Goal: Task Accomplishment & Management: Manage account settings

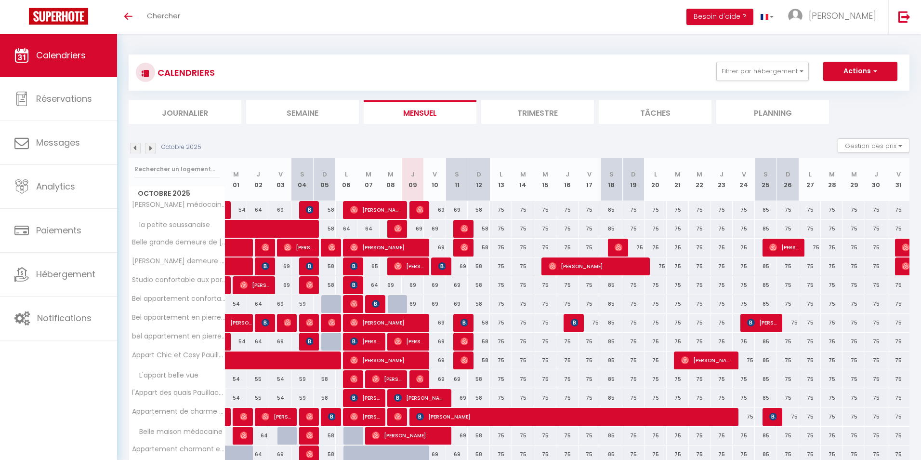
scroll to position [44, 0]
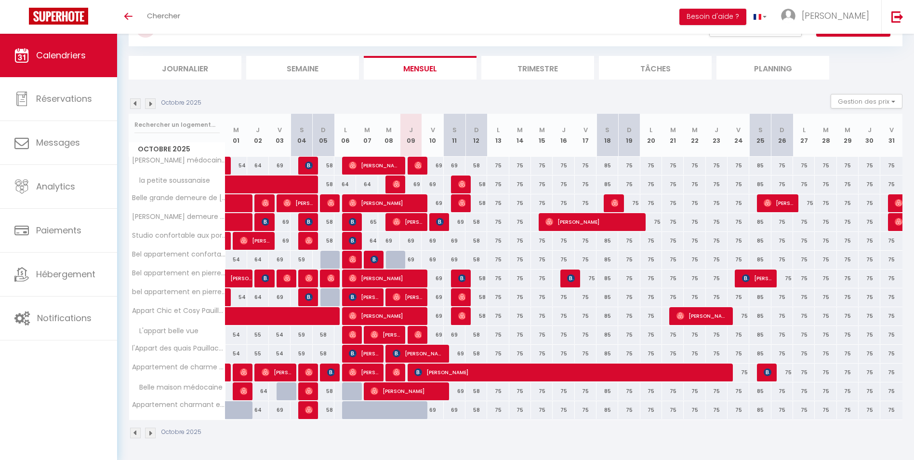
click at [437, 167] on div "69" at bounding box center [433, 166] width 22 height 18
type input "69"
type input "Ven 10 Octobre 2025"
type input "[PERSON_NAME] 11 Octobre 2025"
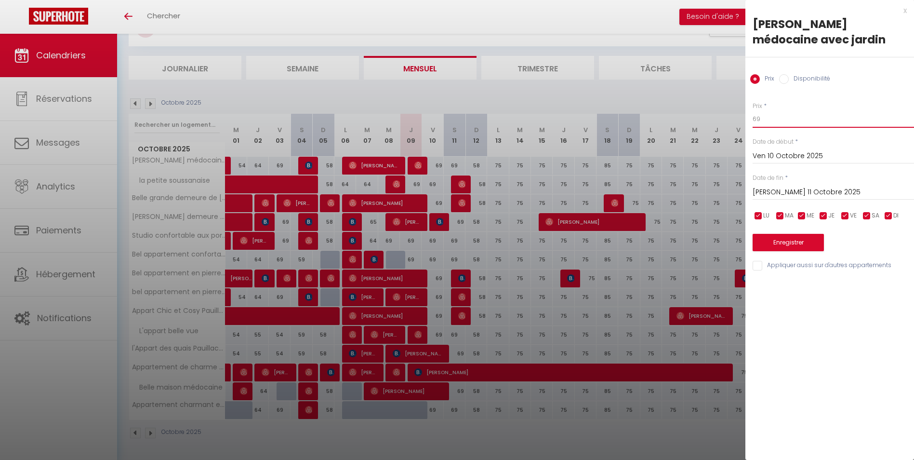
click at [770, 117] on input "69" at bounding box center [833, 118] width 161 height 17
type input "64"
click at [755, 268] on input "Appliquer aussi sur d'autres appartements" at bounding box center [833, 266] width 161 height 10
checkbox input "true"
click at [784, 239] on button "Enregistrer" at bounding box center [788, 242] width 71 height 17
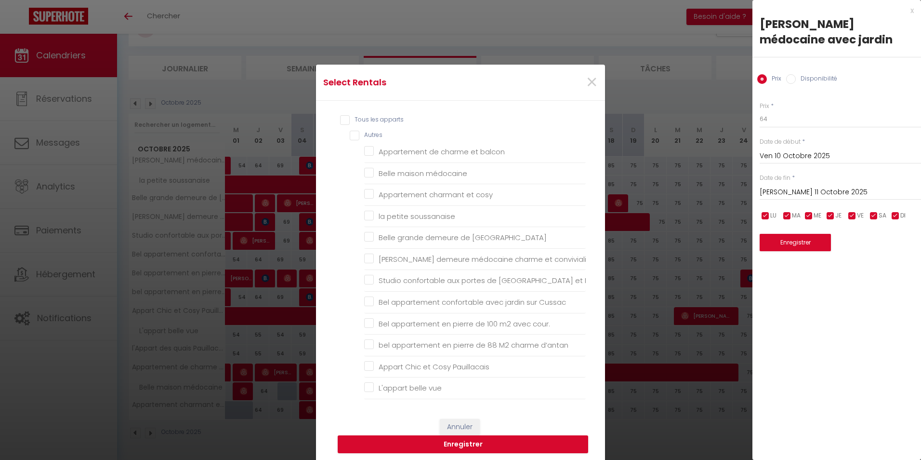
click at [335, 121] on div "Tous les apparts Autres Appartement de charme et balcon Belle maison médocaine …" at bounding box center [460, 254] width 251 height 289
click at [340, 121] on input "Tous les apparts" at bounding box center [463, 120] width 246 height 10
checkbox input "true"
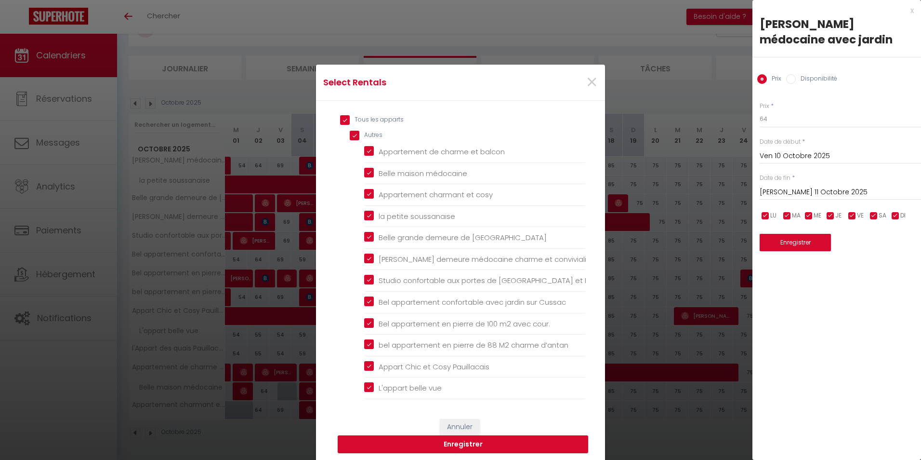
checkbox input "true"
checkbox balcon "true"
checkbox médocaine "true"
checkbox cosy "true"
checkbox soussanaise "true"
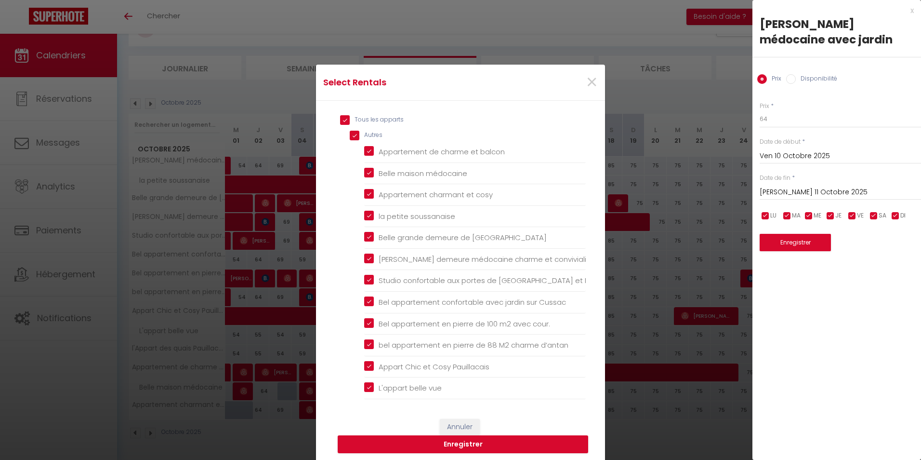
checkbox Margaux "true"
checkbox convivialité "true"
checkbox Médoc "true"
checkbox Cussac "true"
checkbox cour\ "true"
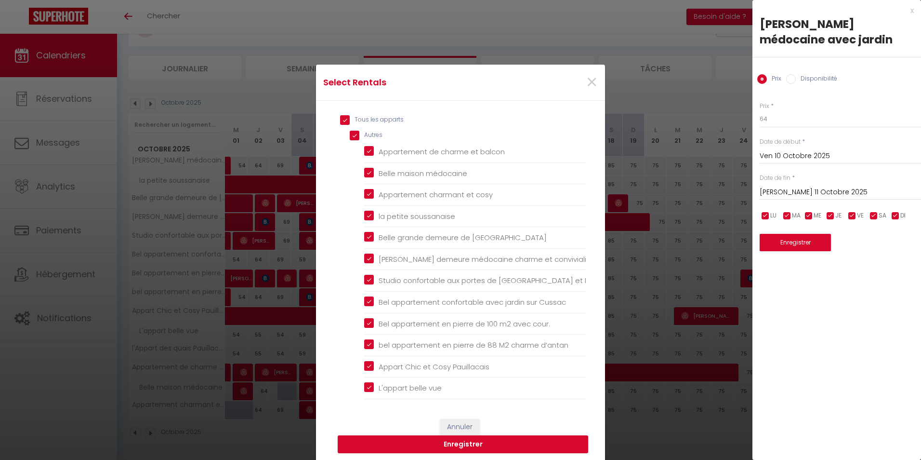
checkbox d’antan "true"
checkbox Pauillacais "true"
checkbox vue "true"
checkbox Pauillacais "true"
click at [415, 442] on button "Enregistrer" at bounding box center [463, 444] width 251 height 18
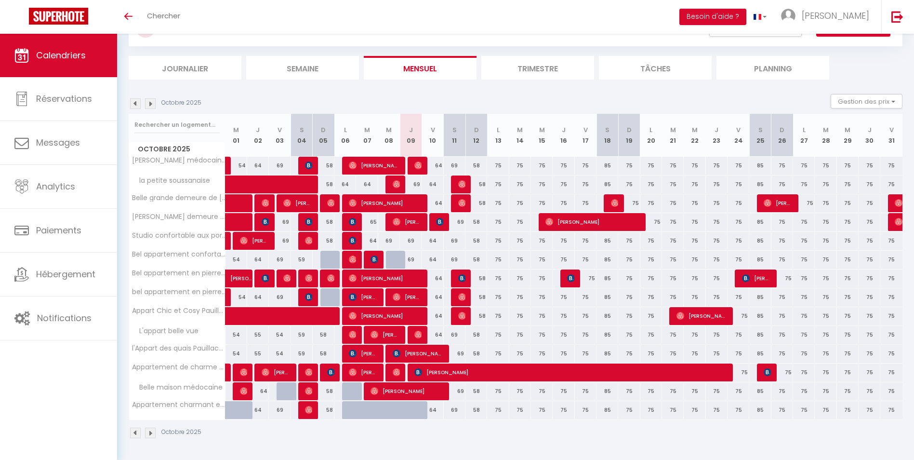
click at [499, 167] on div "75" at bounding box center [498, 166] width 22 height 18
type input "75"
type input "Lun 13 Octobre 2025"
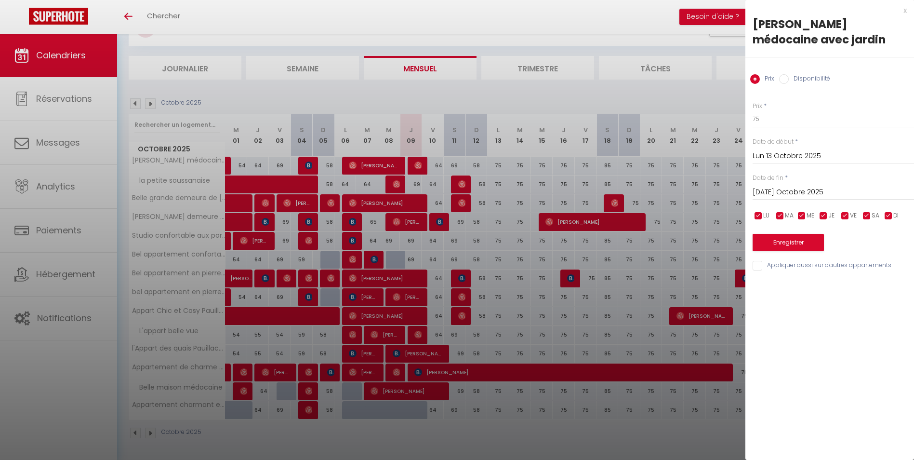
click at [774, 193] on input "[DATE] Octobre 2025" at bounding box center [833, 192] width 161 height 13
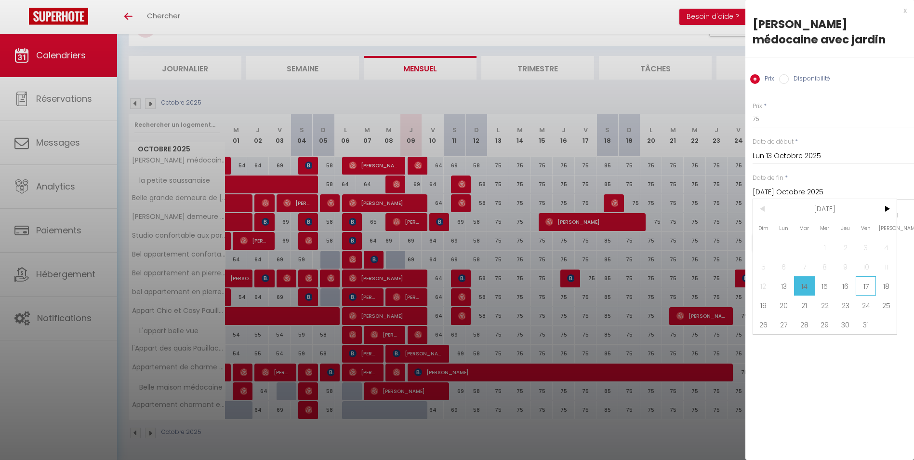
click at [864, 283] on span "17" at bounding box center [866, 285] width 21 height 19
type input "Ven 17 Octobre 2025"
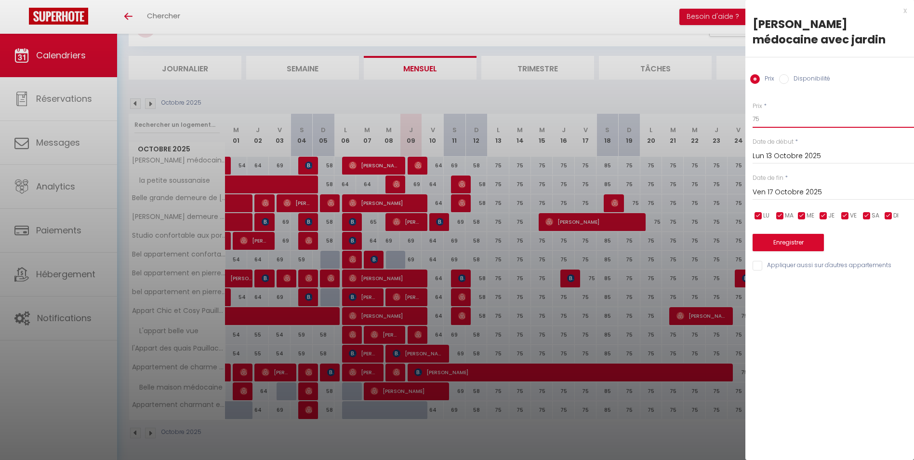
click at [773, 122] on input "75" at bounding box center [833, 118] width 161 height 17
type input "7"
type input "69"
click at [756, 265] on input "Appliquer aussi sur d'autres appartements" at bounding box center [833, 266] width 161 height 10
checkbox input "true"
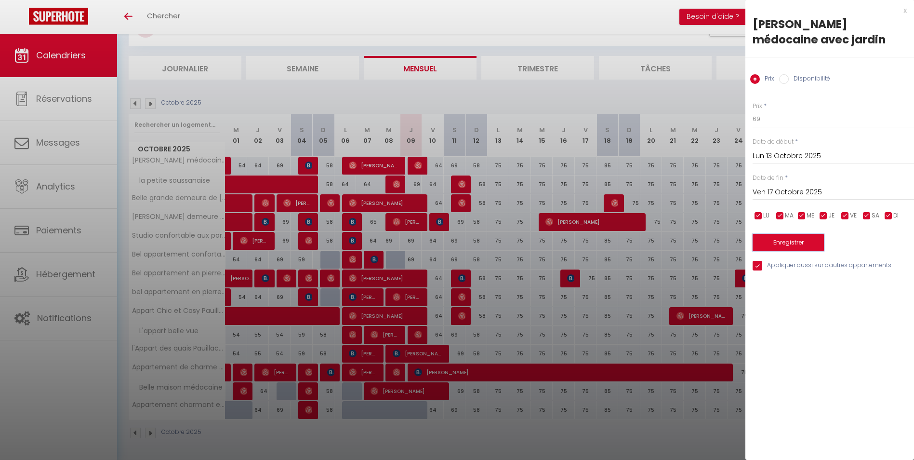
click at [783, 245] on button "Enregistrer" at bounding box center [788, 242] width 71 height 17
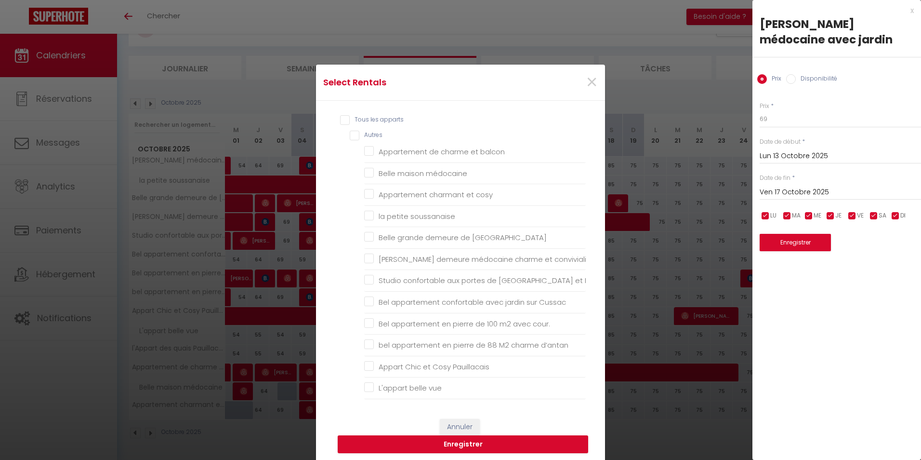
click at [343, 118] on input "Tous les apparts" at bounding box center [463, 120] width 246 height 10
checkbox input "true"
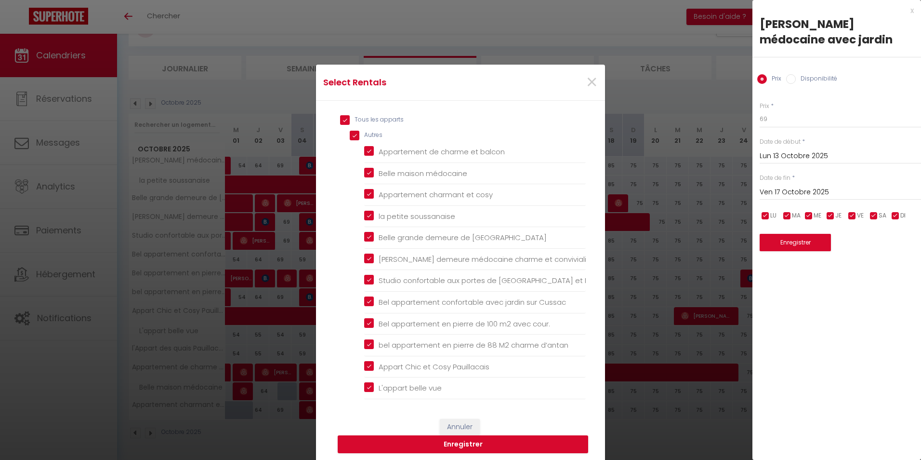
checkbox input "true"
checkbox balcon "true"
checkbox médocaine "true"
checkbox cosy "true"
checkbox soussanaise "true"
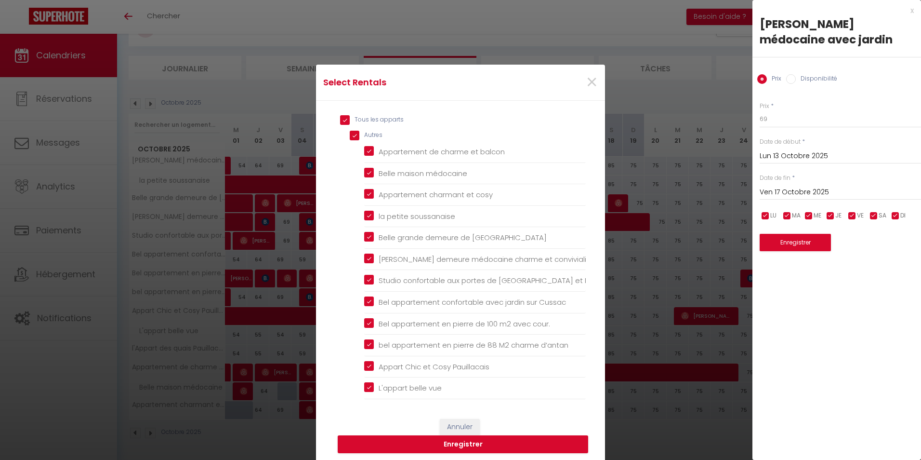
checkbox Margaux "true"
checkbox convivialité "true"
checkbox Médoc "true"
checkbox Cussac "true"
checkbox cour\ "true"
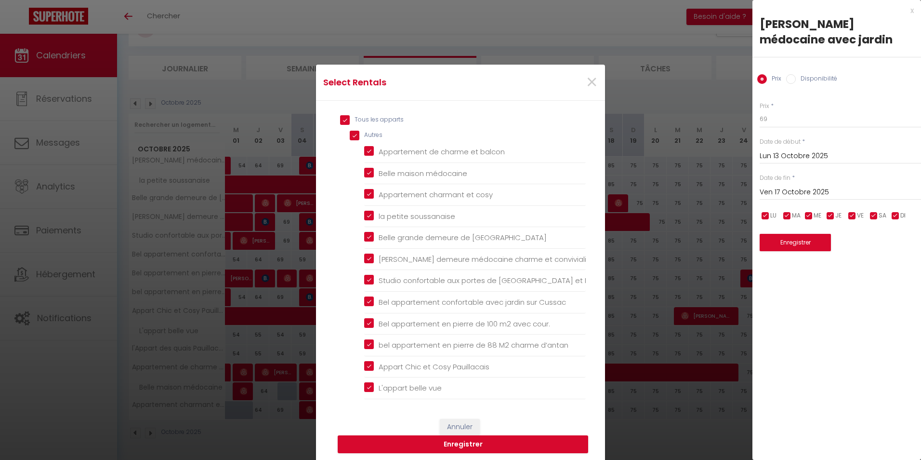
checkbox d’antan "true"
checkbox Pauillacais "true"
checkbox vue "true"
checkbox Pauillacais "true"
click at [464, 442] on button "Enregistrer" at bounding box center [463, 444] width 251 height 18
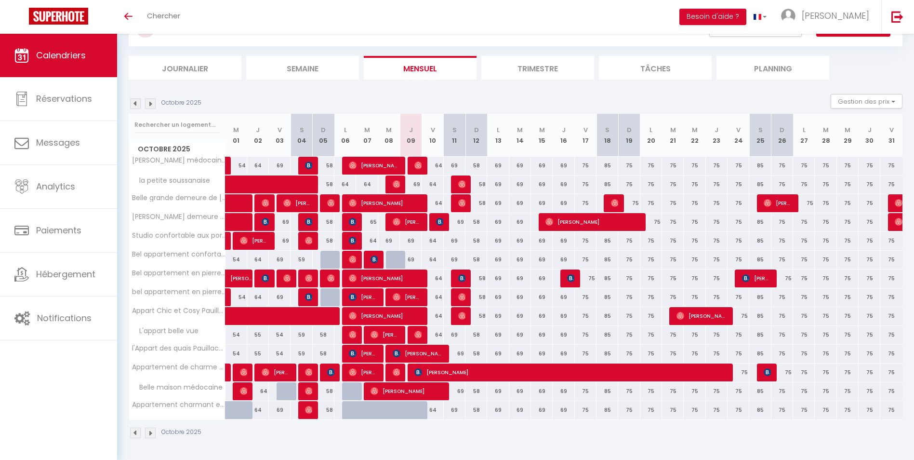
click at [498, 167] on div "69" at bounding box center [498, 166] width 22 height 18
type input "69"
type input "Lun 13 Octobre 2025"
type input "[DATE] Octobre 2025"
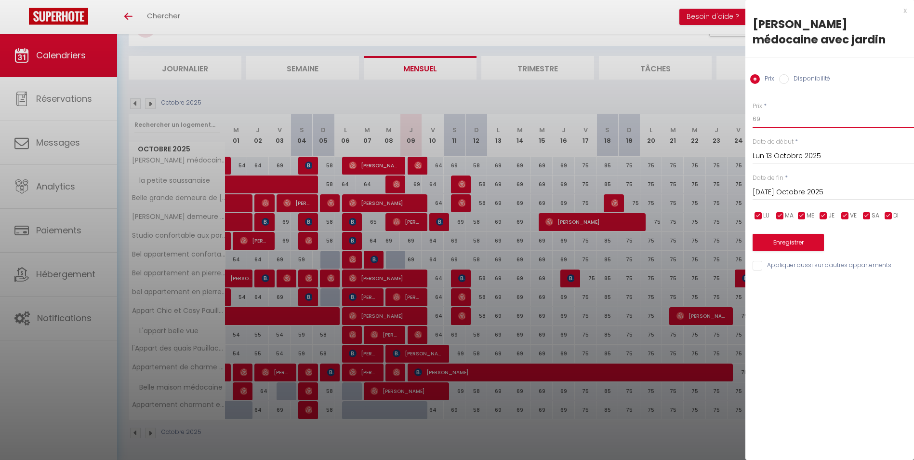
click at [770, 119] on input "69" at bounding box center [833, 118] width 161 height 17
type input "64"
click at [759, 266] on input "Appliquer aussi sur d'autres appartements" at bounding box center [833, 266] width 161 height 10
checkbox input "true"
click at [791, 239] on button "Enregistrer" at bounding box center [788, 242] width 71 height 17
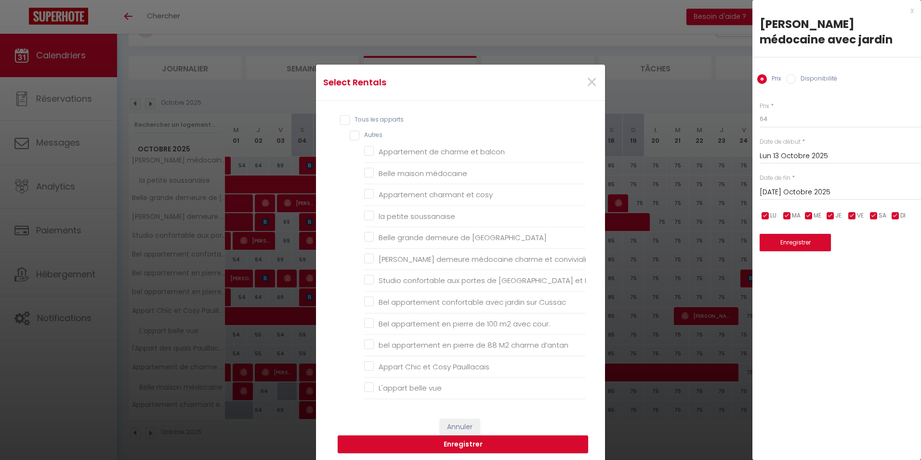
click at [342, 121] on input "Tous les apparts" at bounding box center [463, 120] width 246 height 10
checkbox input "true"
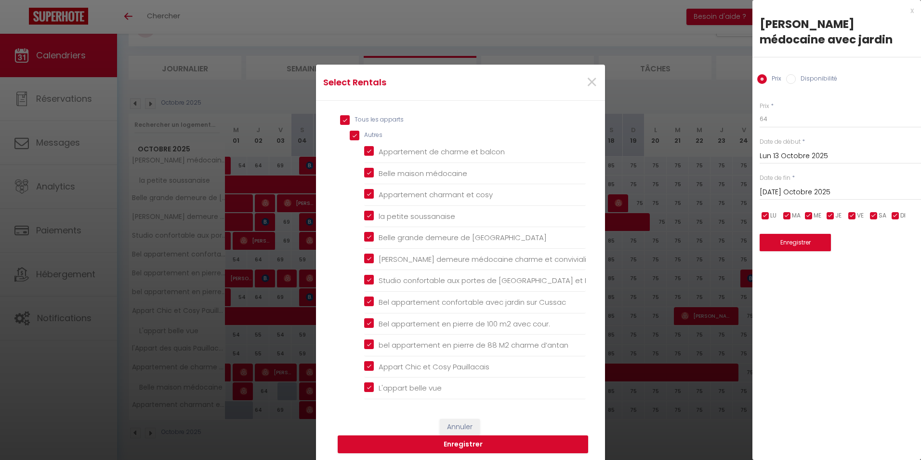
checkbox input "true"
checkbox balcon "true"
checkbox médocaine "true"
checkbox cosy "true"
checkbox soussanaise "true"
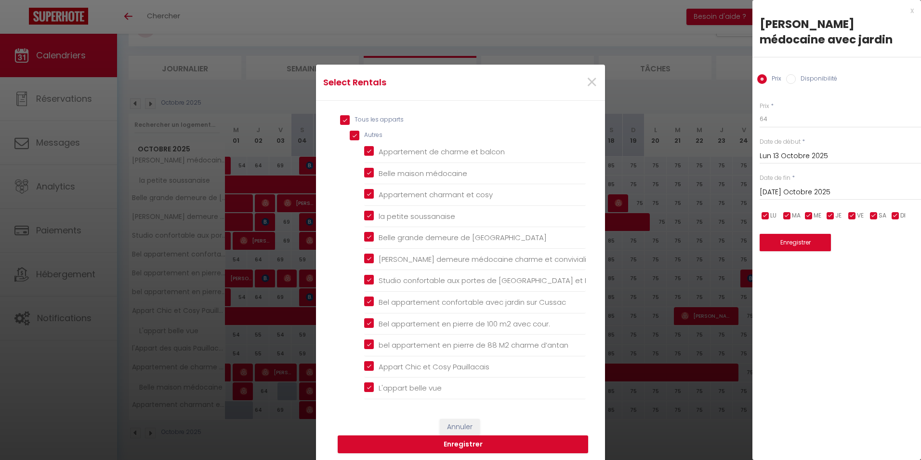
checkbox Margaux "true"
checkbox convivialité "true"
checkbox Médoc "true"
checkbox Cussac "true"
checkbox cour\ "true"
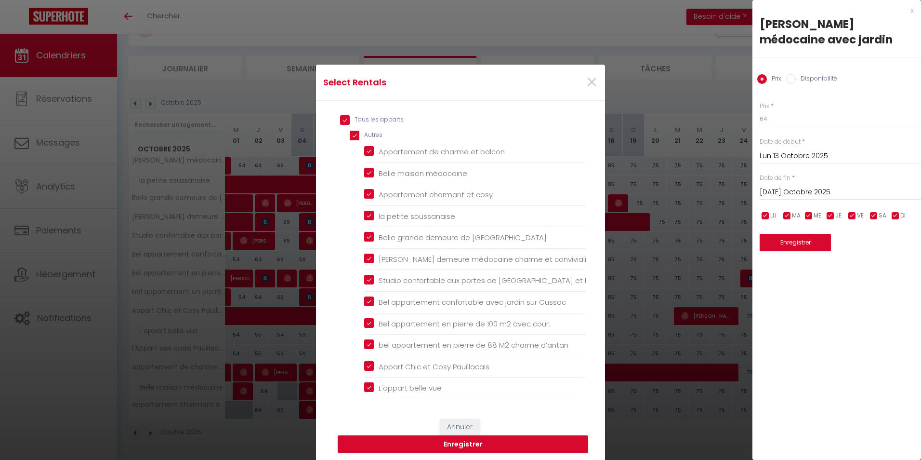
checkbox d’antan "true"
checkbox Pauillacais "true"
checkbox vue "true"
checkbox Pauillacais "true"
click at [416, 443] on button "Enregistrer" at bounding box center [463, 444] width 251 height 18
